Goal: Task Accomplishment & Management: Complete application form

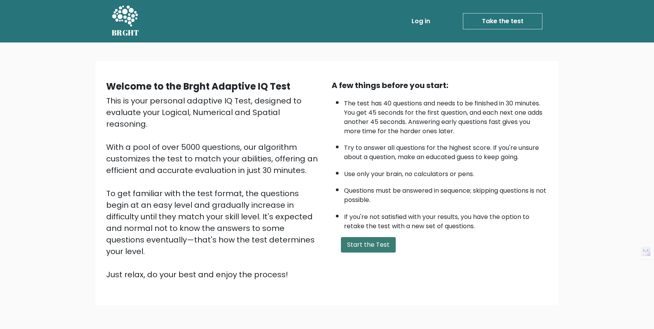
click at [354, 239] on button "Start the Test" at bounding box center [368, 244] width 55 height 15
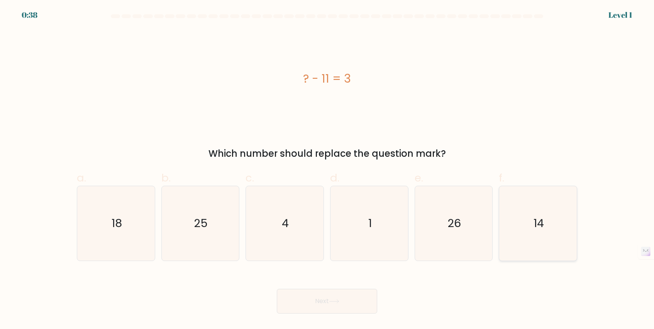
click at [550, 221] on icon "14" at bounding box center [538, 223] width 75 height 75
click at [328, 170] on input "f. 14" at bounding box center [327, 167] width 0 height 5
radio input "true"
click at [367, 291] on button "Next" at bounding box center [327, 301] width 100 height 25
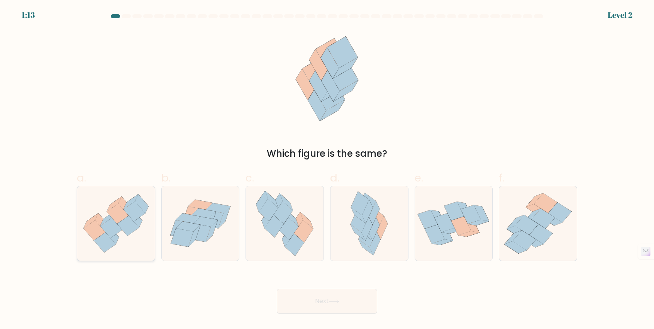
click at [108, 230] on icon at bounding box center [111, 228] width 22 height 20
click at [327, 170] on input "a." at bounding box center [327, 167] width 0 height 5
radio input "true"
click at [306, 303] on button "Next" at bounding box center [327, 301] width 100 height 25
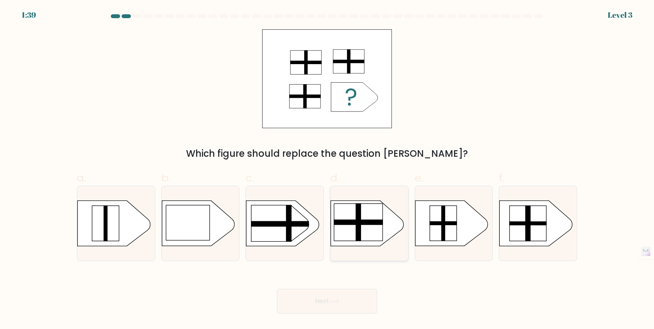
click at [359, 214] on rect at bounding box center [358, 222] width 5 height 37
click at [328, 170] on input "d." at bounding box center [327, 167] width 0 height 5
radio input "true"
click at [333, 305] on button "Next" at bounding box center [327, 301] width 100 height 25
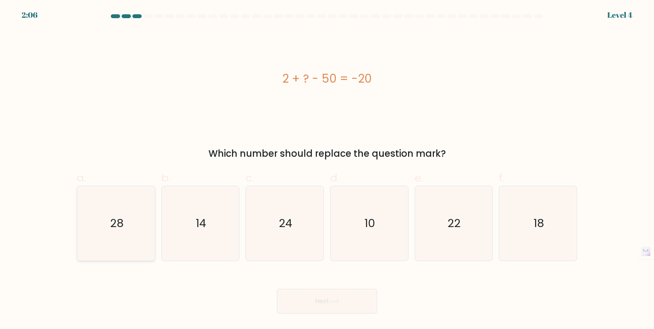
click at [124, 236] on icon "28" at bounding box center [116, 223] width 75 height 75
click at [327, 170] on input "a. 28" at bounding box center [327, 167] width 0 height 5
radio input "true"
click at [303, 303] on button "Next" at bounding box center [327, 301] width 100 height 25
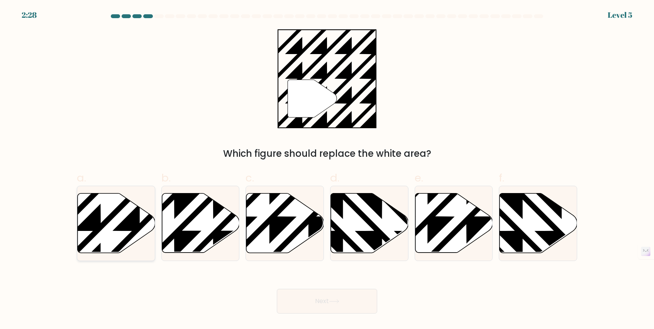
click at [126, 224] on icon at bounding box center [140, 192] width 156 height 156
click at [327, 170] on input "a." at bounding box center [327, 167] width 0 height 5
radio input "true"
click at [305, 302] on button "Next" at bounding box center [327, 301] width 100 height 25
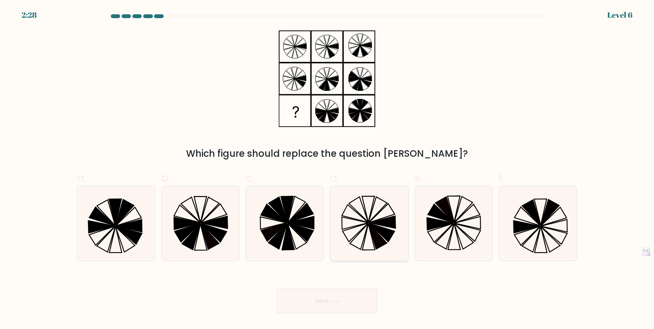
click at [377, 229] on icon at bounding box center [382, 232] width 26 height 19
click at [328, 170] on input "d." at bounding box center [327, 167] width 0 height 5
radio input "true"
click at [336, 300] on icon at bounding box center [334, 301] width 10 height 4
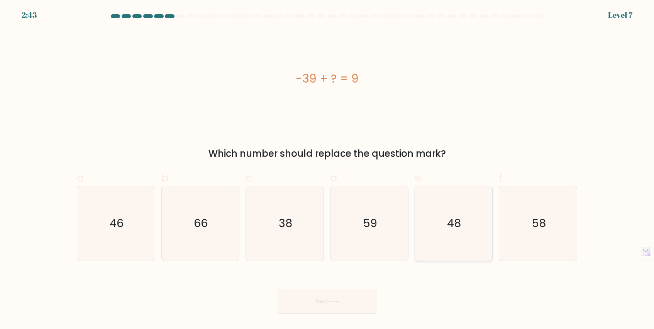
click at [441, 224] on icon "48" at bounding box center [453, 223] width 75 height 75
click at [328, 170] on input "e. 48" at bounding box center [327, 167] width 0 height 5
radio input "true"
click at [355, 301] on button "Next" at bounding box center [327, 301] width 100 height 25
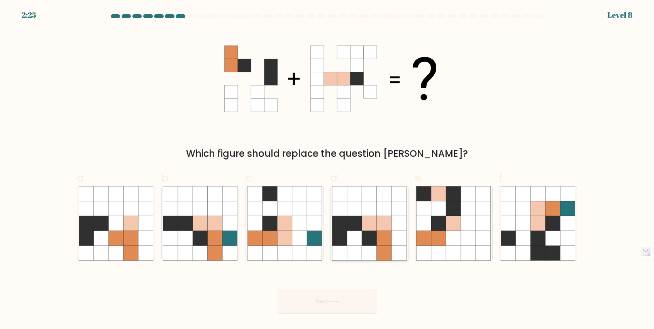
click at [377, 230] on icon at bounding box center [384, 223] width 15 height 15
click at [328, 170] on input "d." at bounding box center [327, 167] width 0 height 5
radio input "true"
click at [477, 211] on icon at bounding box center [483, 208] width 15 height 15
click at [328, 170] on input "e." at bounding box center [327, 167] width 0 height 5
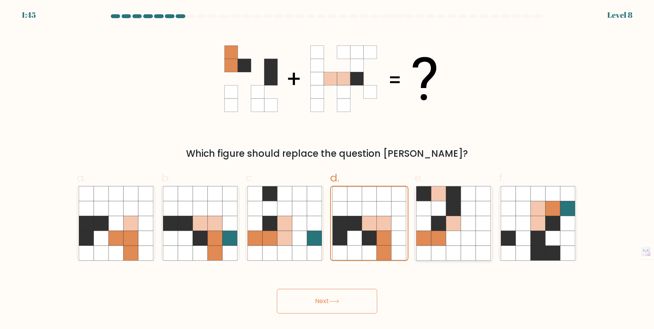
radio input "true"
click at [342, 230] on icon at bounding box center [339, 223] width 15 height 15
click at [328, 170] on input "d." at bounding box center [327, 167] width 0 height 5
radio input "true"
click at [325, 154] on div "Which figure should replace the question [PERSON_NAME]?" at bounding box center [326, 154] width 491 height 14
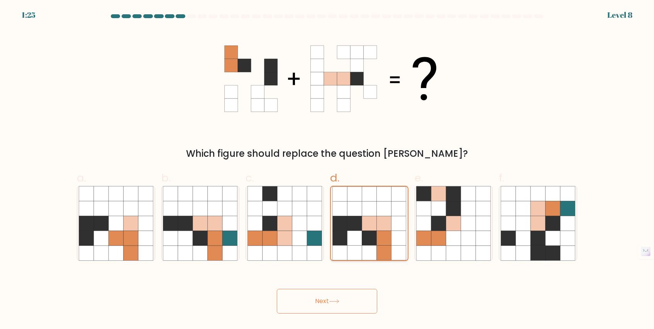
click at [374, 206] on icon at bounding box center [369, 208] width 15 height 15
click at [328, 170] on input "d." at bounding box center [327, 167] width 0 height 5
click at [360, 295] on button "Next" at bounding box center [327, 301] width 100 height 25
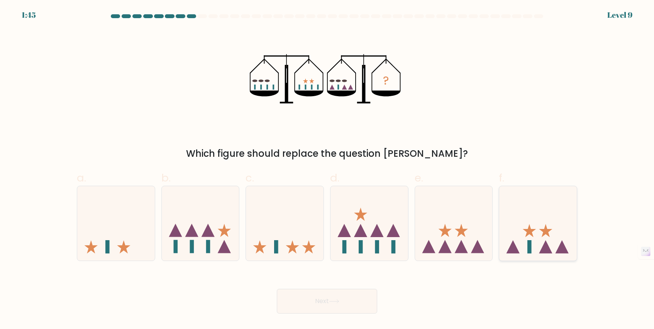
click at [516, 248] on icon at bounding box center [513, 246] width 13 height 13
click at [328, 170] on input "f." at bounding box center [327, 167] width 0 height 5
radio input "true"
click at [346, 311] on button "Next" at bounding box center [327, 301] width 100 height 25
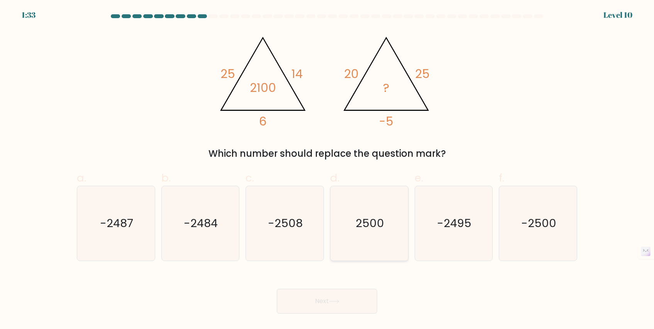
click at [404, 206] on icon "2500" at bounding box center [369, 223] width 75 height 75
click at [328, 170] on input "d. 2500" at bounding box center [327, 167] width 0 height 5
radio input "true"
click at [305, 304] on button "Next" at bounding box center [327, 301] width 100 height 25
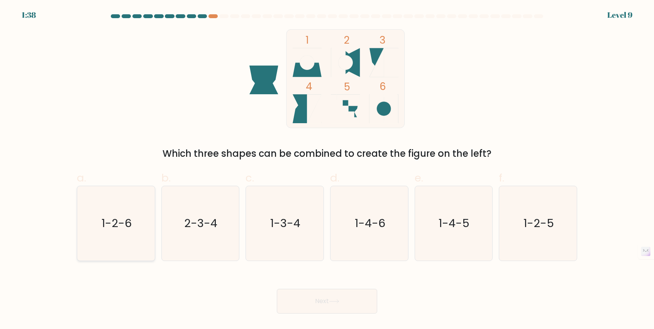
click at [112, 222] on text "1-2-6" at bounding box center [117, 223] width 30 height 15
click at [327, 170] on input "a. 1-2-6" at bounding box center [327, 167] width 0 height 5
radio input "true"
click at [348, 302] on button "Next" at bounding box center [327, 301] width 100 height 25
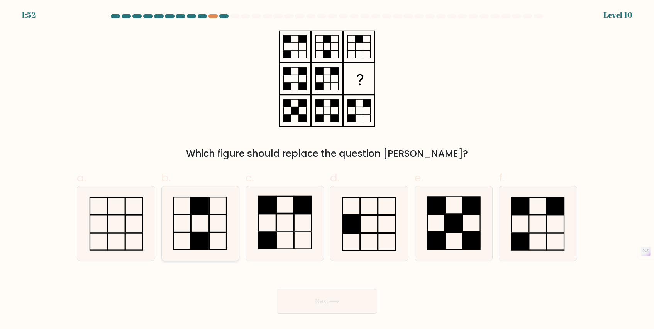
click at [190, 200] on rect at bounding box center [182, 205] width 17 height 17
click at [327, 170] on input "b." at bounding box center [327, 167] width 0 height 5
radio input "true"
click at [329, 310] on button "Next" at bounding box center [327, 301] width 100 height 25
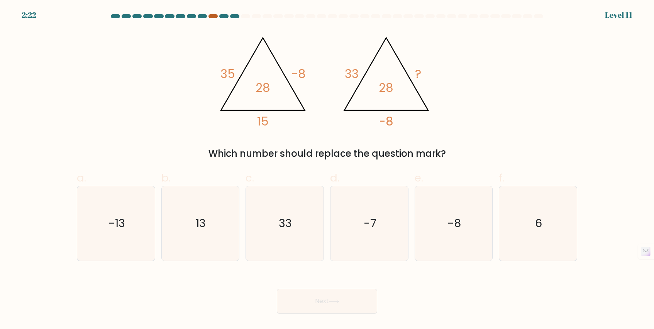
click at [213, 17] on div at bounding box center [213, 16] width 9 height 4
click at [274, 127] on icon "@import url('[URL][DOMAIN_NAME]); 35 -8 15 28 @import url('[URL][DOMAIN_NAME]);…" at bounding box center [327, 78] width 227 height 99
click at [204, 235] on icon "13" at bounding box center [200, 223] width 75 height 75
click at [327, 170] on input "b. 13" at bounding box center [327, 167] width 0 height 5
radio input "true"
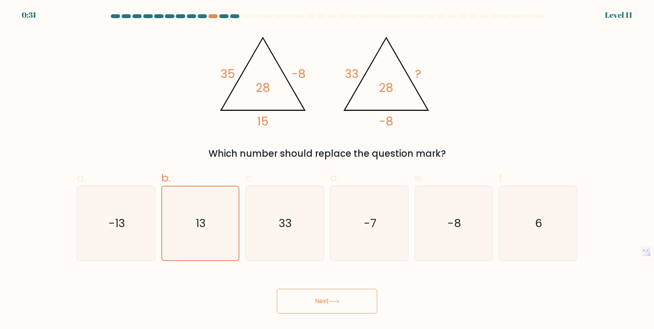
click at [317, 305] on button "Next" at bounding box center [327, 301] width 100 height 25
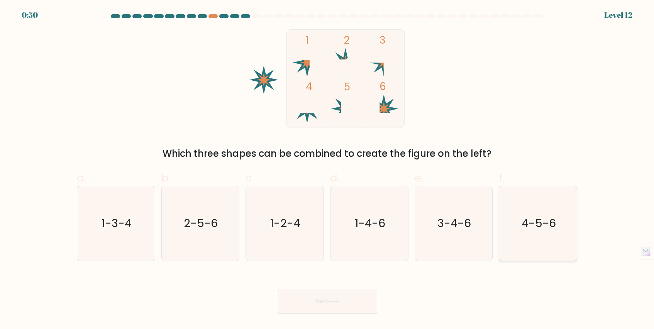
click at [545, 222] on text "4-5-6" at bounding box center [539, 223] width 34 height 15
click at [328, 170] on input "f. 4-5-6" at bounding box center [327, 167] width 0 height 5
radio input "true"
click at [348, 307] on button "Next" at bounding box center [327, 301] width 100 height 25
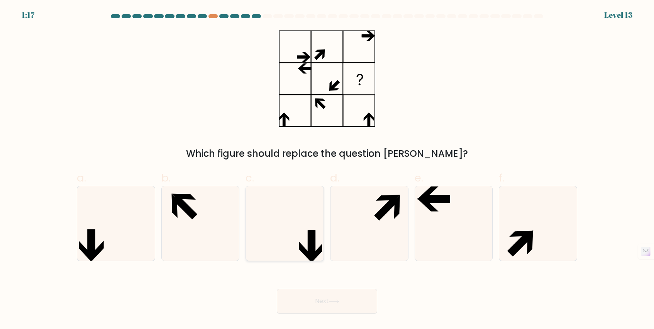
click at [294, 202] on icon at bounding box center [285, 223] width 75 height 75
click at [327, 170] on input "c." at bounding box center [327, 167] width 0 height 5
radio input "true"
click at [313, 296] on button "Next" at bounding box center [327, 301] width 100 height 25
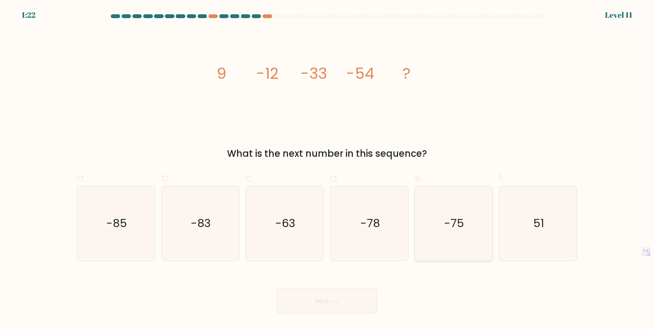
click at [455, 236] on icon "-75" at bounding box center [453, 223] width 75 height 75
click at [328, 170] on input "e. -75" at bounding box center [327, 167] width 0 height 5
radio input "true"
click at [350, 302] on button "Next" at bounding box center [327, 301] width 100 height 25
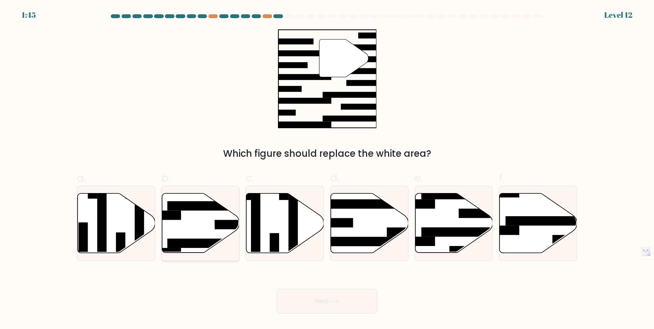
click at [202, 221] on icon at bounding box center [201, 222] width 78 height 59
click at [327, 170] on input "b." at bounding box center [327, 167] width 0 height 5
radio input "true"
click at [315, 306] on button "Next" at bounding box center [327, 301] width 100 height 25
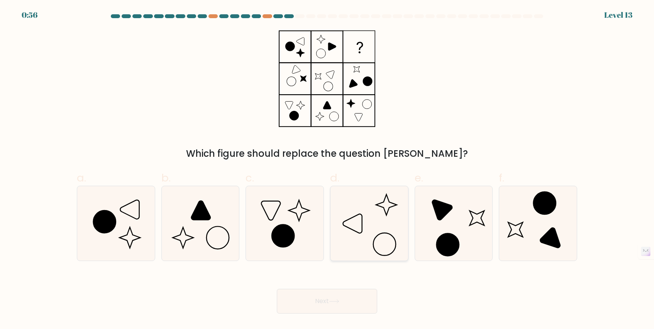
click at [377, 250] on icon at bounding box center [369, 223] width 75 height 75
click at [328, 170] on input "d." at bounding box center [327, 167] width 0 height 5
radio input "true"
click at [306, 238] on icon at bounding box center [285, 223] width 75 height 75
click at [327, 170] on input "c." at bounding box center [327, 167] width 0 height 5
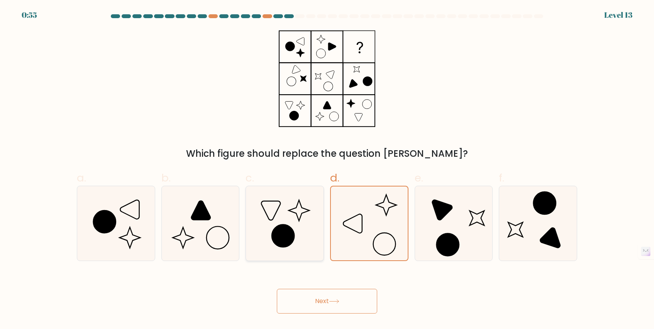
radio input "true"
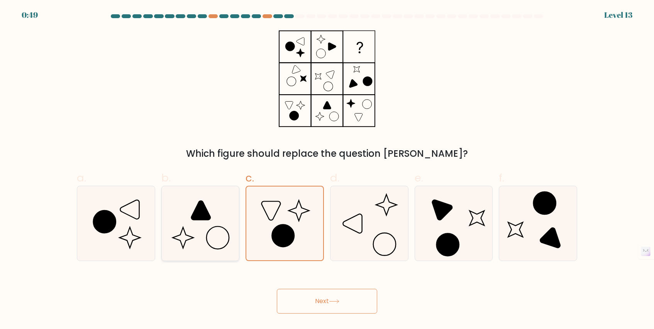
click at [209, 228] on icon at bounding box center [200, 223] width 75 height 75
click at [327, 170] on input "b." at bounding box center [327, 167] width 0 height 5
radio input "true"
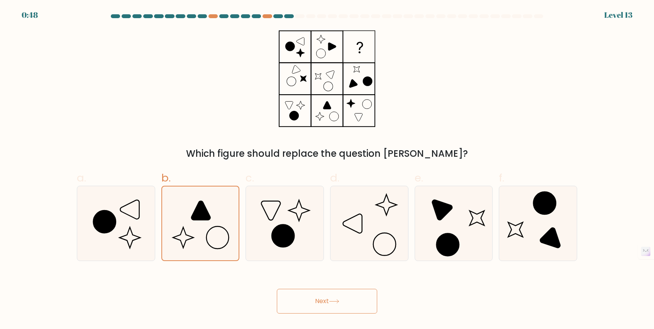
click at [336, 303] on icon at bounding box center [334, 301] width 10 height 4
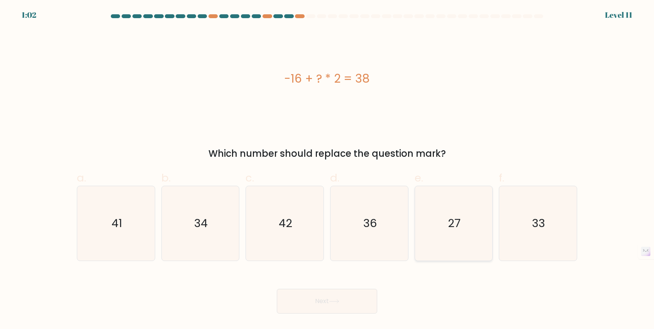
click at [441, 211] on icon "27" at bounding box center [453, 223] width 75 height 75
click at [328, 170] on input "e. 27" at bounding box center [327, 167] width 0 height 5
radio input "true"
click at [342, 300] on button "Next" at bounding box center [327, 301] width 100 height 25
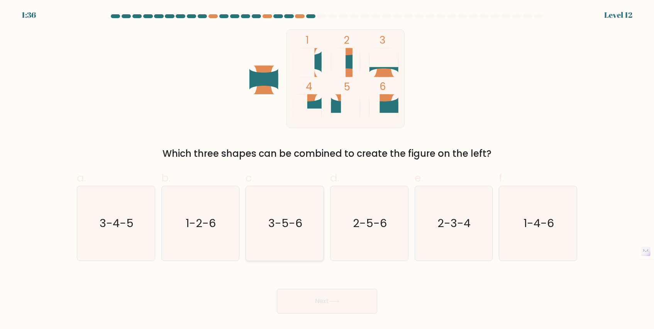
click at [284, 223] on text "3-5-6" at bounding box center [286, 223] width 34 height 15
click at [327, 170] on input "c. 3-5-6" at bounding box center [327, 167] width 0 height 5
radio input "true"
click at [325, 295] on button "Next" at bounding box center [327, 301] width 100 height 25
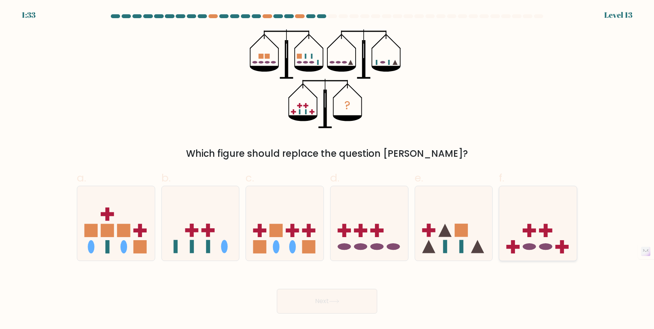
click at [541, 244] on ellipse at bounding box center [545, 246] width 13 height 7
click at [328, 170] on input "f." at bounding box center [327, 167] width 0 height 5
radio input "true"
click at [348, 303] on button "Next" at bounding box center [327, 301] width 100 height 25
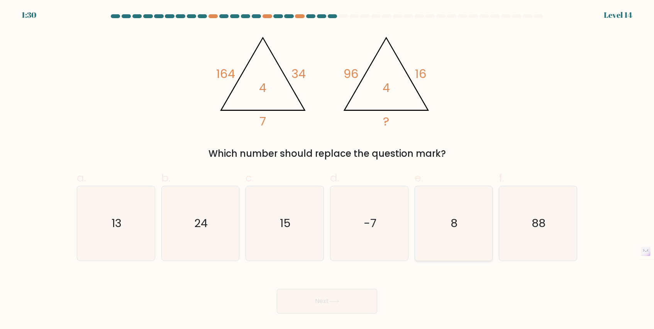
click at [459, 220] on icon "8" at bounding box center [453, 223] width 75 height 75
click at [328, 170] on input "e. 8" at bounding box center [327, 167] width 0 height 5
radio input "true"
click at [334, 294] on button "Next" at bounding box center [327, 301] width 100 height 25
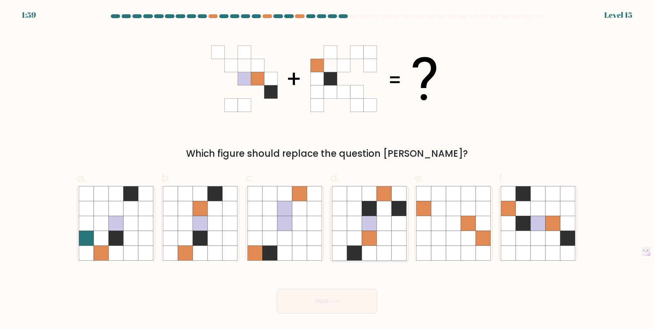
click at [400, 238] on icon at bounding box center [399, 238] width 15 height 15
click at [328, 170] on input "d." at bounding box center [327, 167] width 0 height 5
radio input "true"
click at [325, 295] on button "Next" at bounding box center [327, 301] width 100 height 25
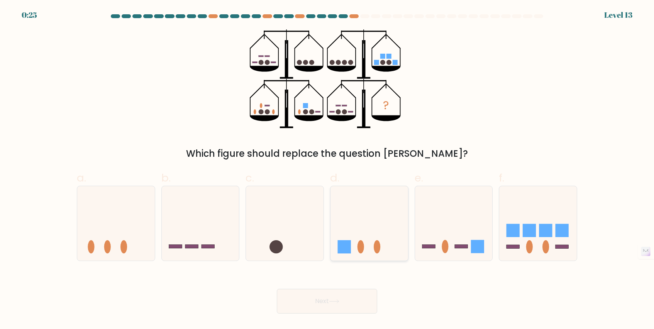
click at [366, 238] on icon at bounding box center [370, 223] width 78 height 64
click at [328, 170] on input "d." at bounding box center [327, 167] width 0 height 5
radio input "true"
click at [530, 226] on rect at bounding box center [529, 230] width 13 height 13
click at [328, 170] on input "f." at bounding box center [327, 167] width 0 height 5
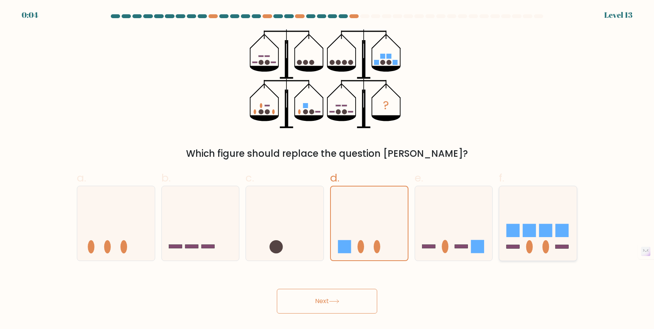
radio input "true"
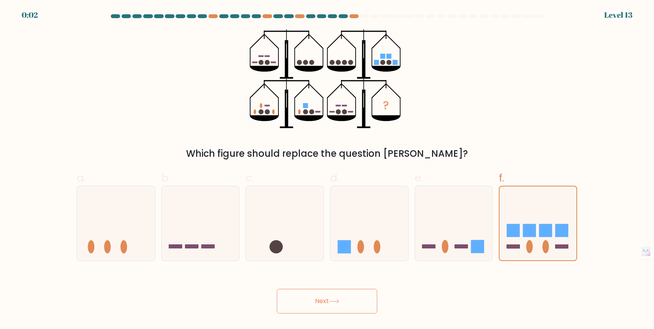
click at [331, 304] on button "Next" at bounding box center [327, 301] width 100 height 25
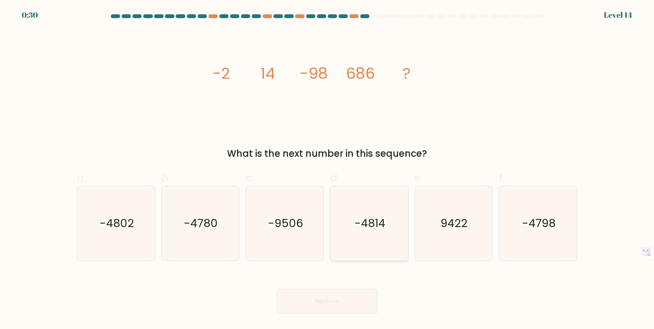
click at [351, 218] on icon "-4814" at bounding box center [369, 223] width 75 height 75
click at [328, 170] on input "d. -4814" at bounding box center [327, 167] width 0 height 5
radio input "true"
click at [308, 306] on button "Next" at bounding box center [327, 301] width 100 height 25
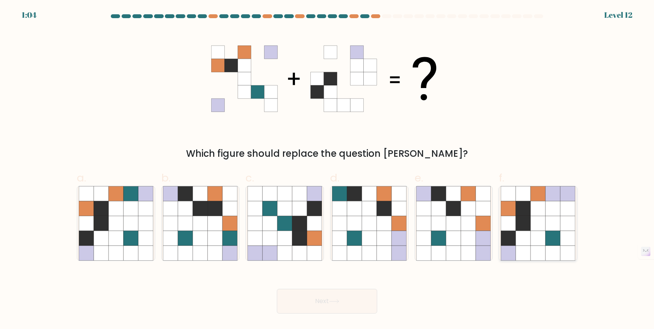
click at [514, 210] on icon at bounding box center [508, 208] width 15 height 15
click at [328, 170] on input "f." at bounding box center [327, 167] width 0 height 5
radio input "true"
click at [301, 298] on button "Next" at bounding box center [327, 301] width 100 height 25
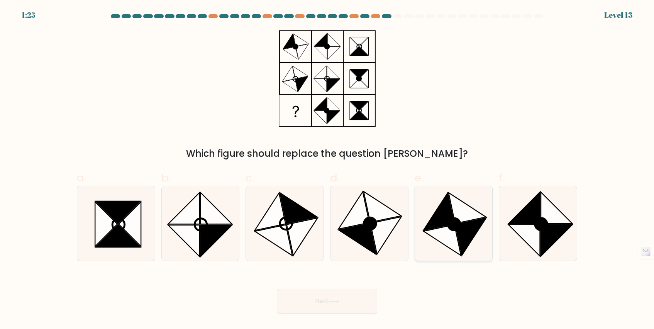
click at [468, 211] on icon at bounding box center [467, 208] width 37 height 31
click at [328, 170] on input "e." at bounding box center [327, 167] width 0 height 5
radio input "true"
click at [516, 225] on icon at bounding box center [525, 241] width 32 height 32
click at [328, 170] on input "f." at bounding box center [327, 167] width 0 height 5
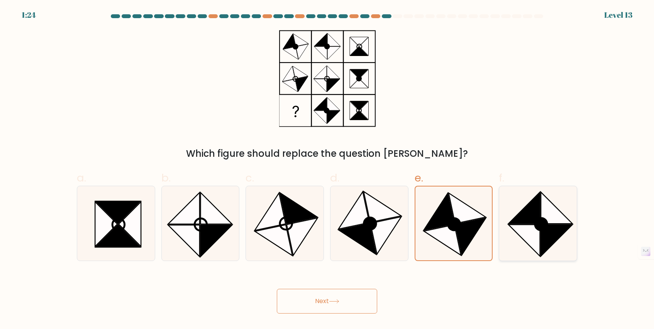
radio input "true"
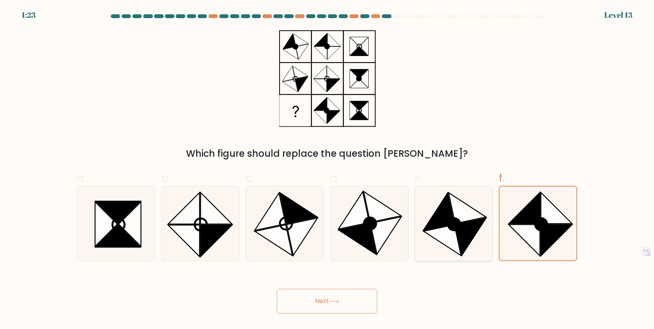
click at [450, 229] on circle at bounding box center [454, 224] width 17 height 17
click at [328, 170] on input "e." at bounding box center [327, 167] width 0 height 5
radio input "true"
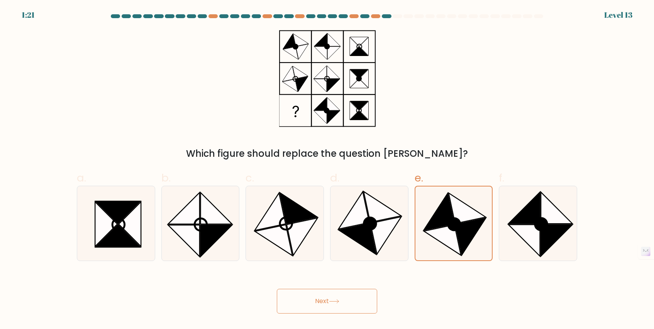
click at [343, 309] on button "Next" at bounding box center [327, 301] width 100 height 25
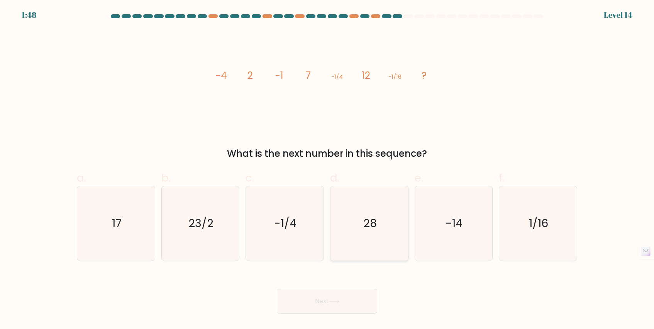
click at [358, 229] on icon "28" at bounding box center [369, 223] width 75 height 75
click at [328, 170] on input "d. 28" at bounding box center [327, 167] width 0 height 5
radio input "true"
click at [331, 303] on icon at bounding box center [334, 301] width 10 height 4
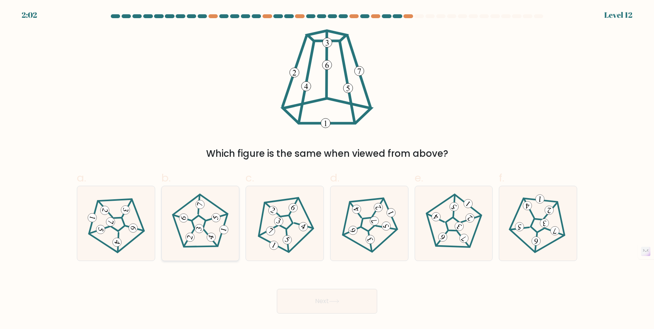
click at [214, 227] on icon at bounding box center [200, 222] width 59 height 59
click at [327, 170] on input "b." at bounding box center [327, 167] width 0 height 5
radio input "true"
click at [311, 307] on button "Next" at bounding box center [327, 301] width 100 height 25
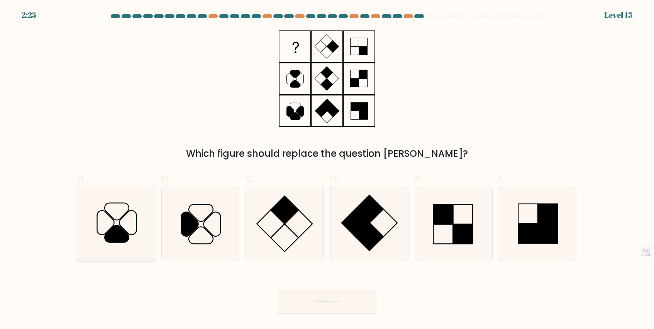
click at [125, 226] on icon at bounding box center [116, 223] width 75 height 75
click at [327, 170] on input "a." at bounding box center [327, 167] width 0 height 5
radio input "true"
click at [306, 309] on button "Next" at bounding box center [327, 301] width 100 height 25
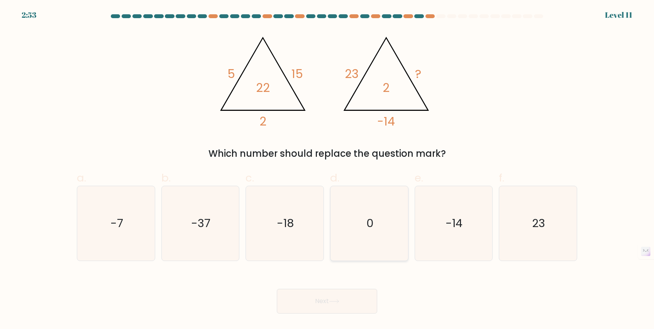
click at [372, 216] on text "0" at bounding box center [370, 223] width 7 height 15
click at [328, 170] on input "d. 0" at bounding box center [327, 167] width 0 height 5
radio input "true"
click at [332, 292] on button "Next" at bounding box center [327, 301] width 100 height 25
